Goal: Task Accomplishment & Management: Manage account settings

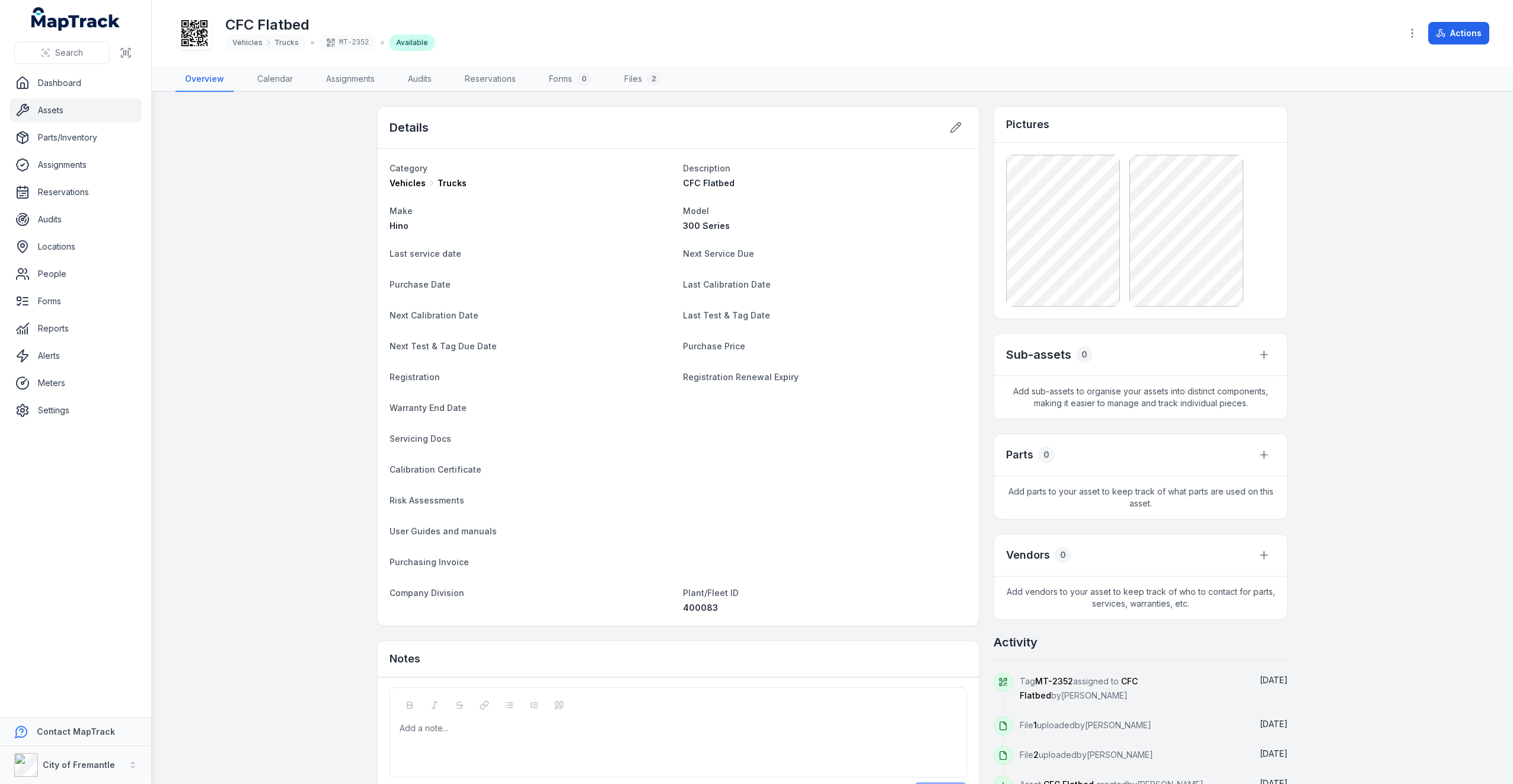
click at [1408, 29] on icon "button" at bounding box center [1413, 33] width 12 height 12
click at [1362, 159] on div "Edit asset forms" at bounding box center [1353, 160] width 133 height 22
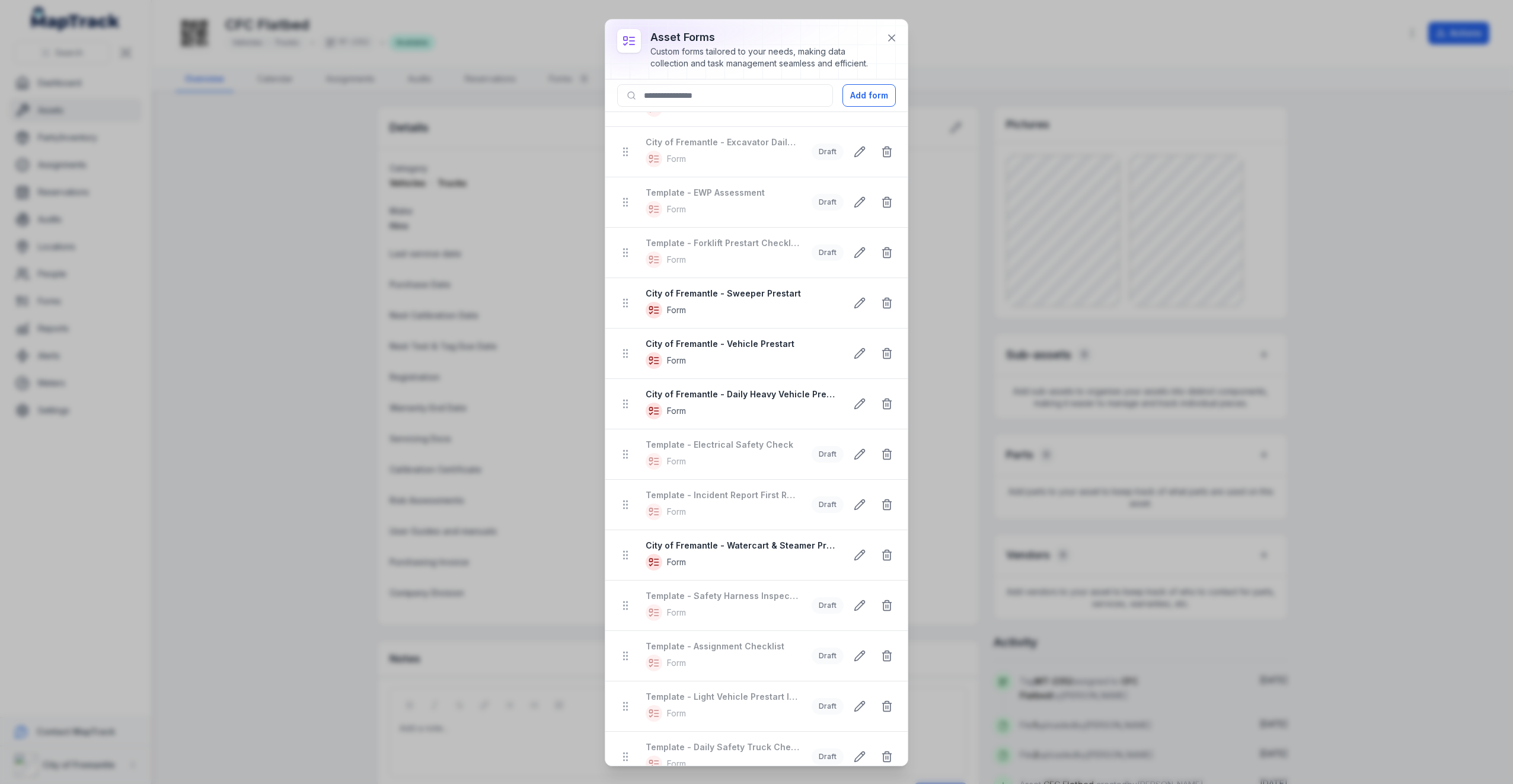
scroll to position [395, 0]
click at [854, 693] on icon at bounding box center [860, 699] width 12 height 12
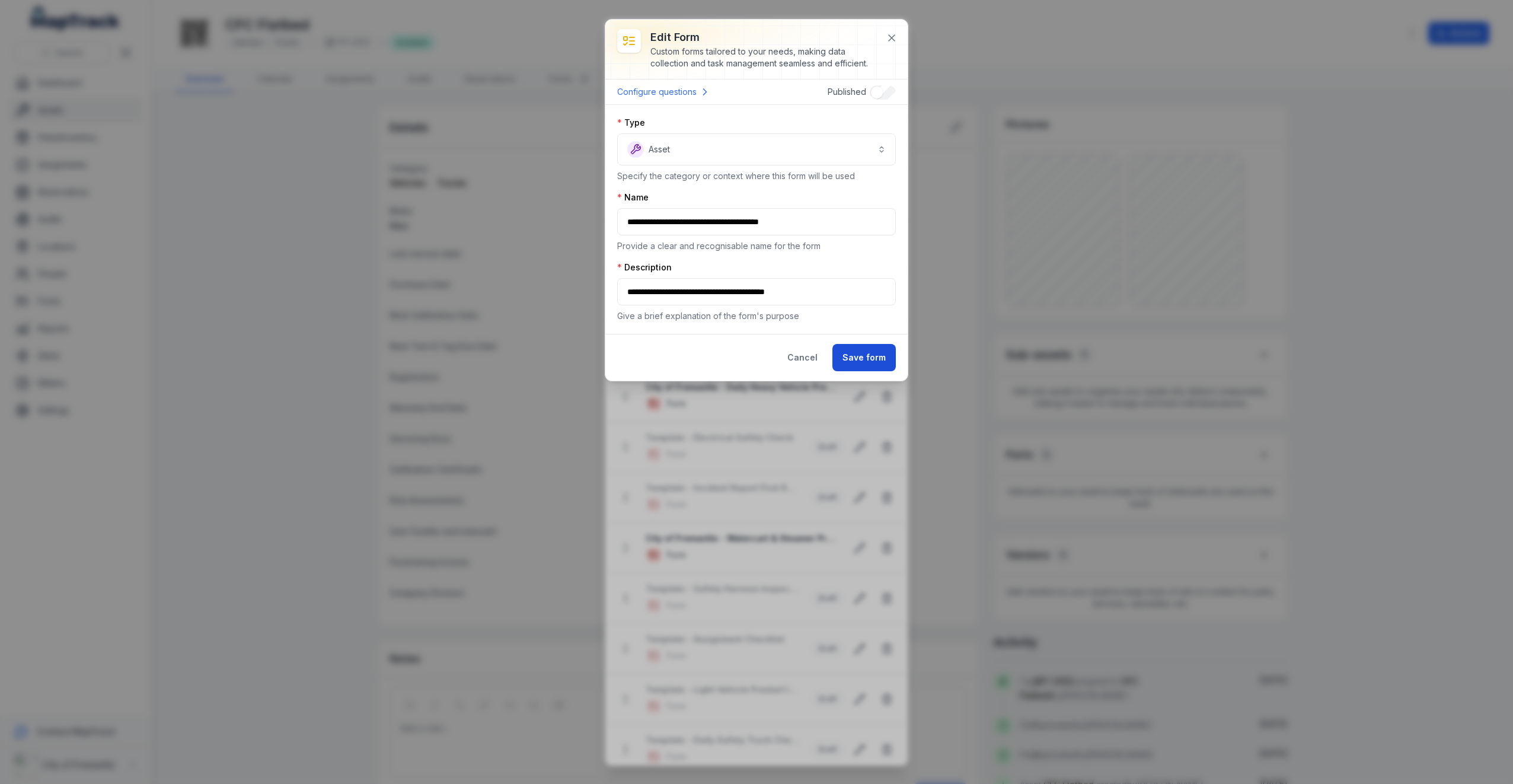
click at [856, 349] on button "Save form" at bounding box center [864, 357] width 64 height 27
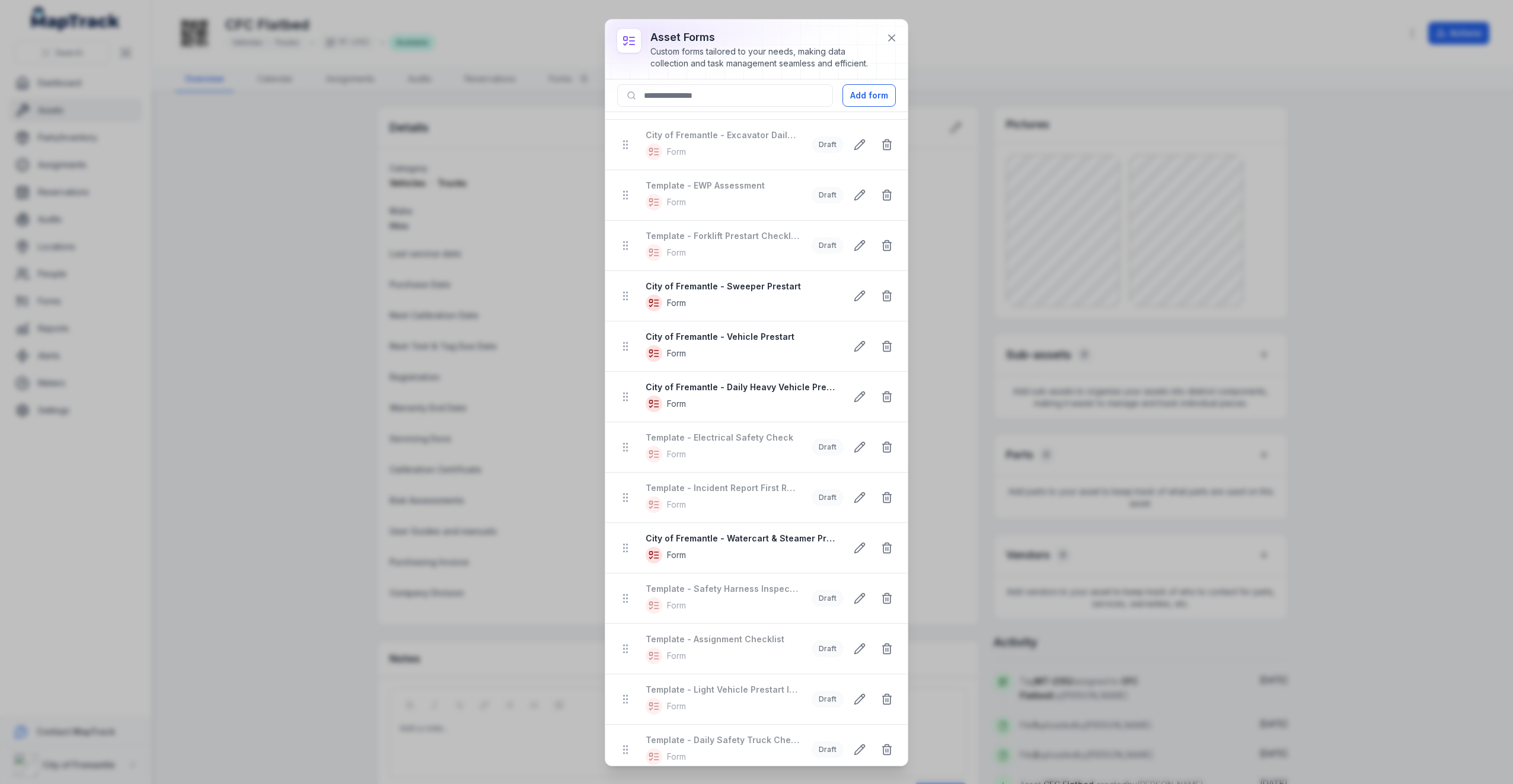
click at [729, 683] on strong "Template - Light Vehicle Prestart Inspection" at bounding box center [723, 689] width 154 height 12
click at [627, 696] on ul "Template - Monthly Fire Extinguisher Inspection Form Draft Template - Cleaning …" at bounding box center [757, 245] width 302 height 1058
click at [697, 683] on strong "Template - Light Vehicle Prestart Inspection" at bounding box center [723, 689] width 154 height 12
drag, startPoint x: 697, startPoint y: 680, endPoint x: 674, endPoint y: 694, distance: 26.9
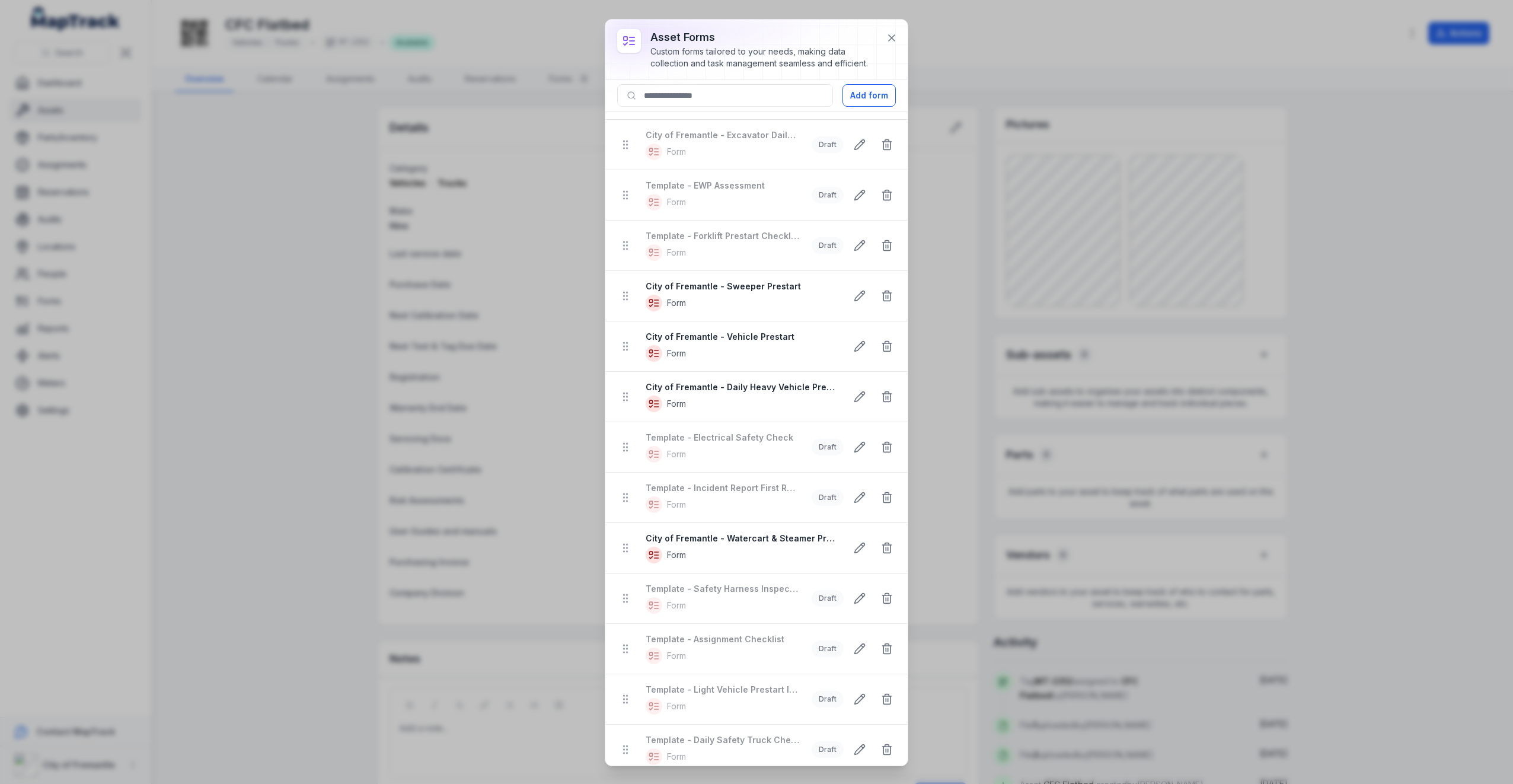
click at [674, 700] on span "Form" at bounding box center [676, 706] width 19 height 12
click at [656, 700] on icon at bounding box center [654, 706] width 17 height 17
click at [896, 43] on button at bounding box center [892, 37] width 23 height 23
